Goal: Ask a question

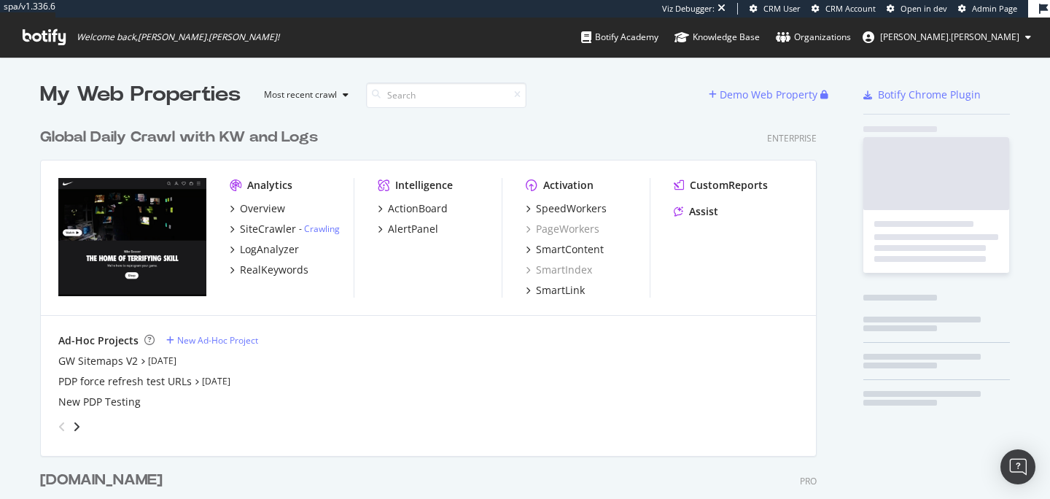
scroll to position [853, 788]
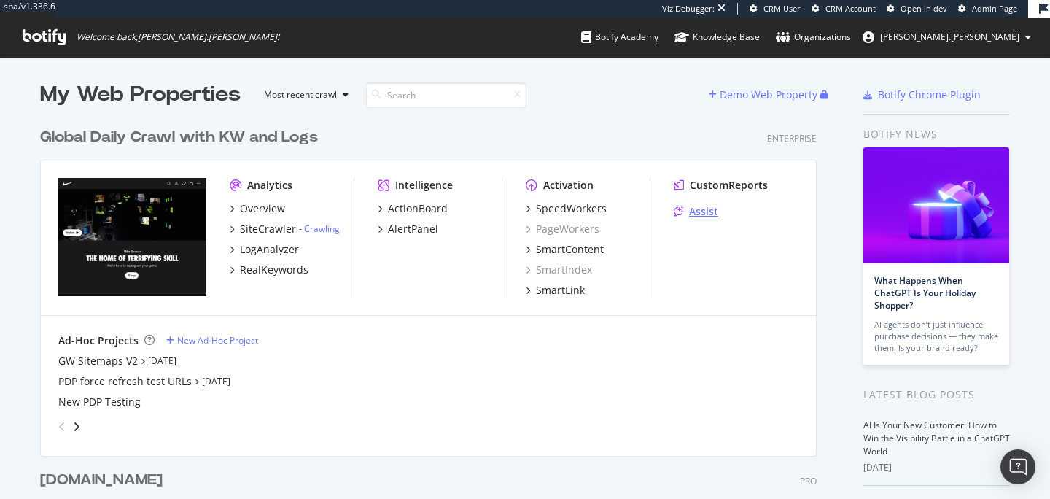
click at [707, 207] on div "Assist" at bounding box center [703, 211] width 29 height 15
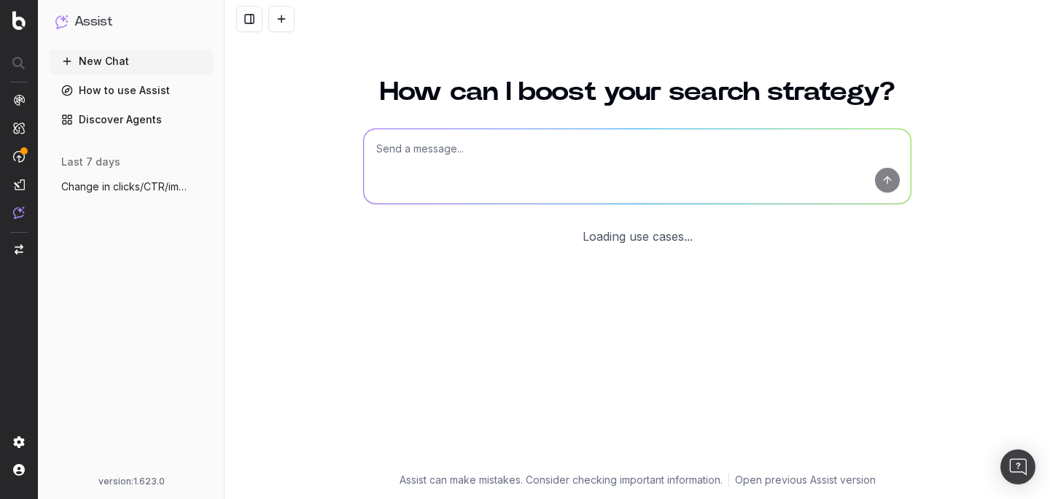
scroll to position [67, 0]
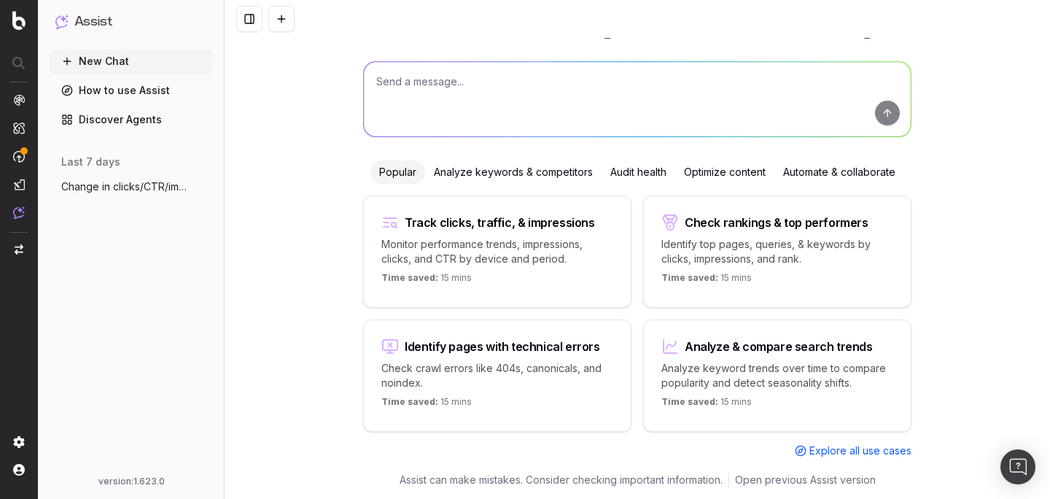
click at [577, 103] on textarea at bounding box center [637, 99] width 547 height 74
type textarea "What should i work on"
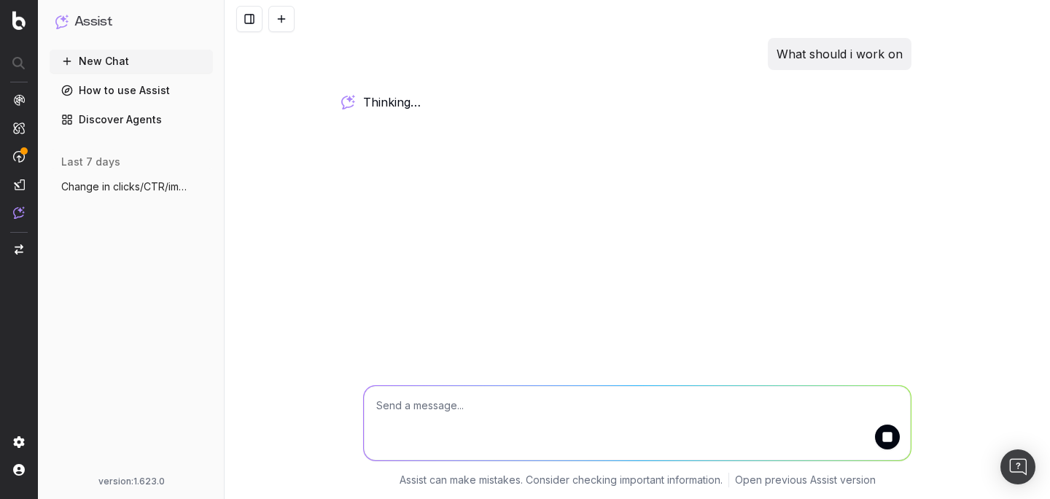
scroll to position [0, 0]
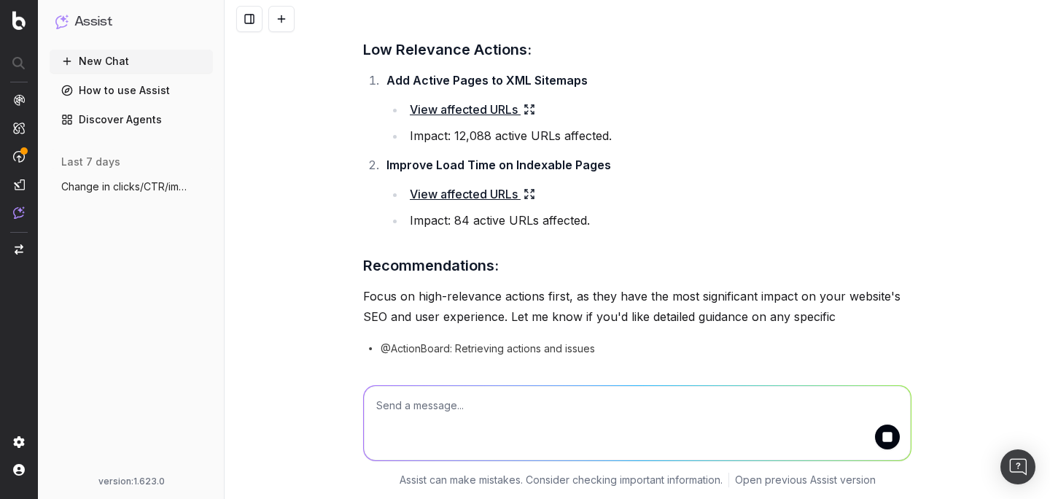
scroll to position [1003, 0]
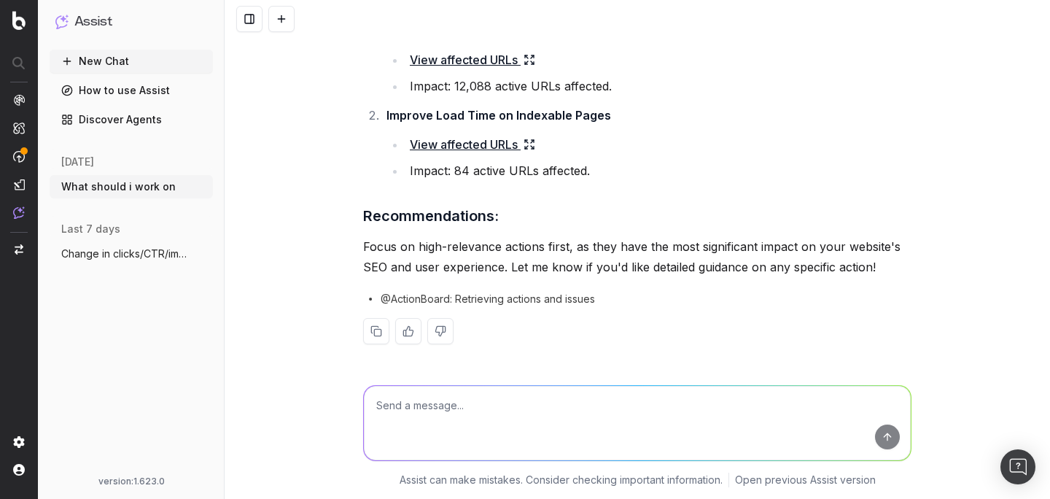
click at [130, 121] on link "Discover Agents" at bounding box center [131, 119] width 163 height 23
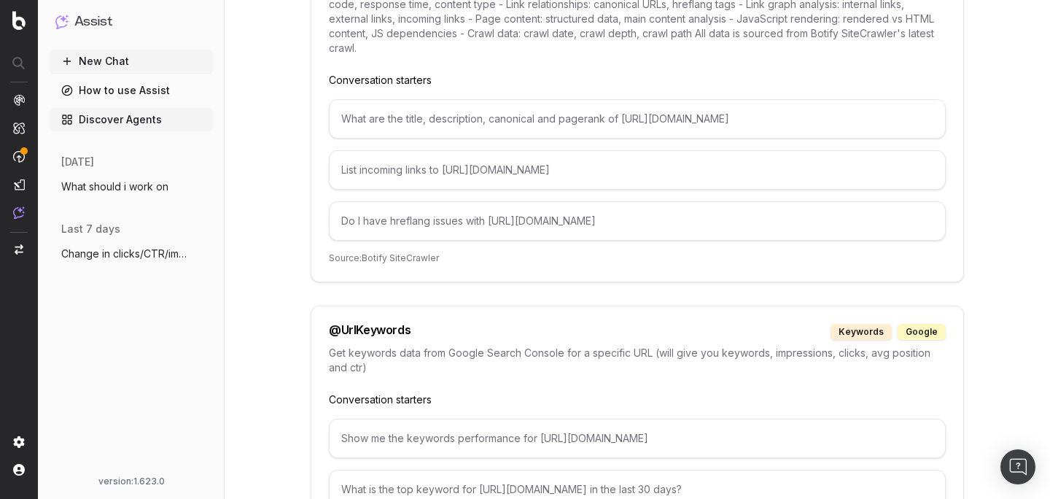
scroll to position [8022, 0]
